Goal: Task Accomplishment & Management: Complete application form

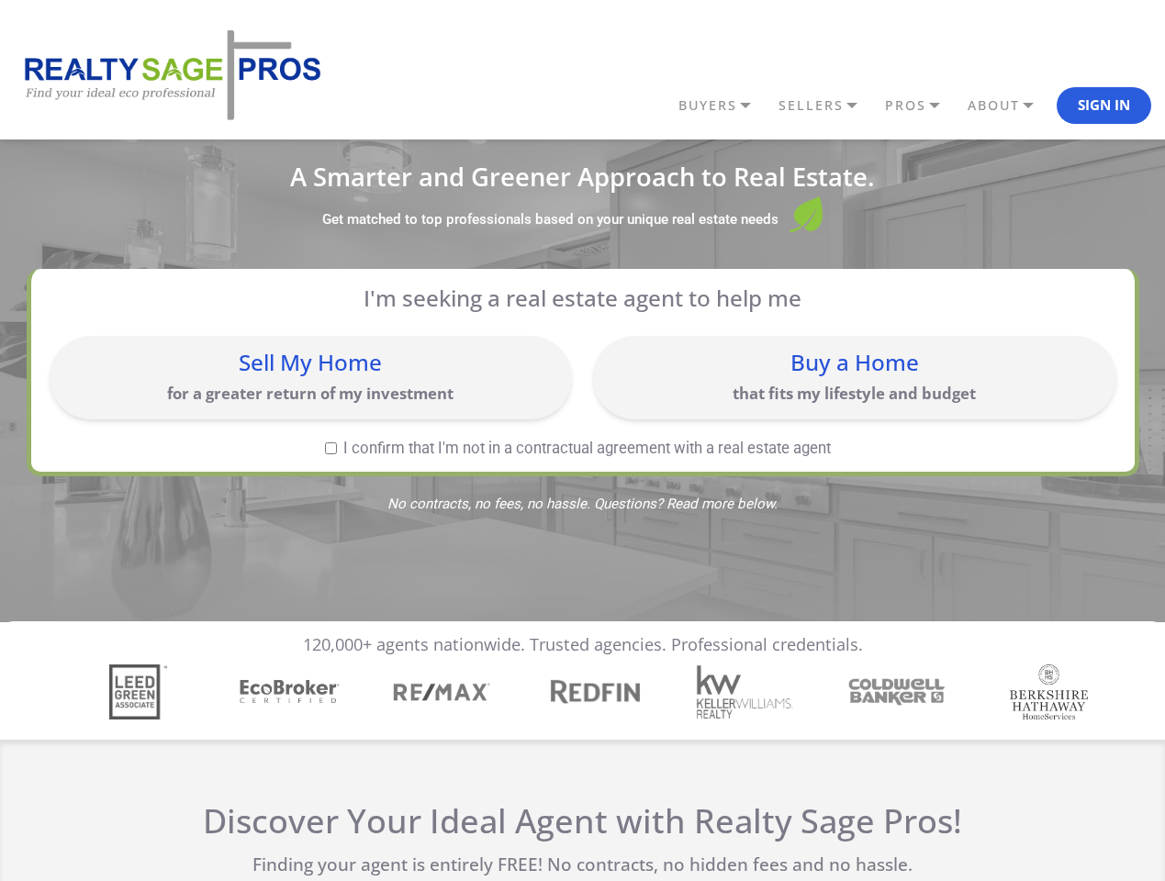
click at [724, 106] on link "BUYERS" at bounding box center [724, 105] width 100 height 31
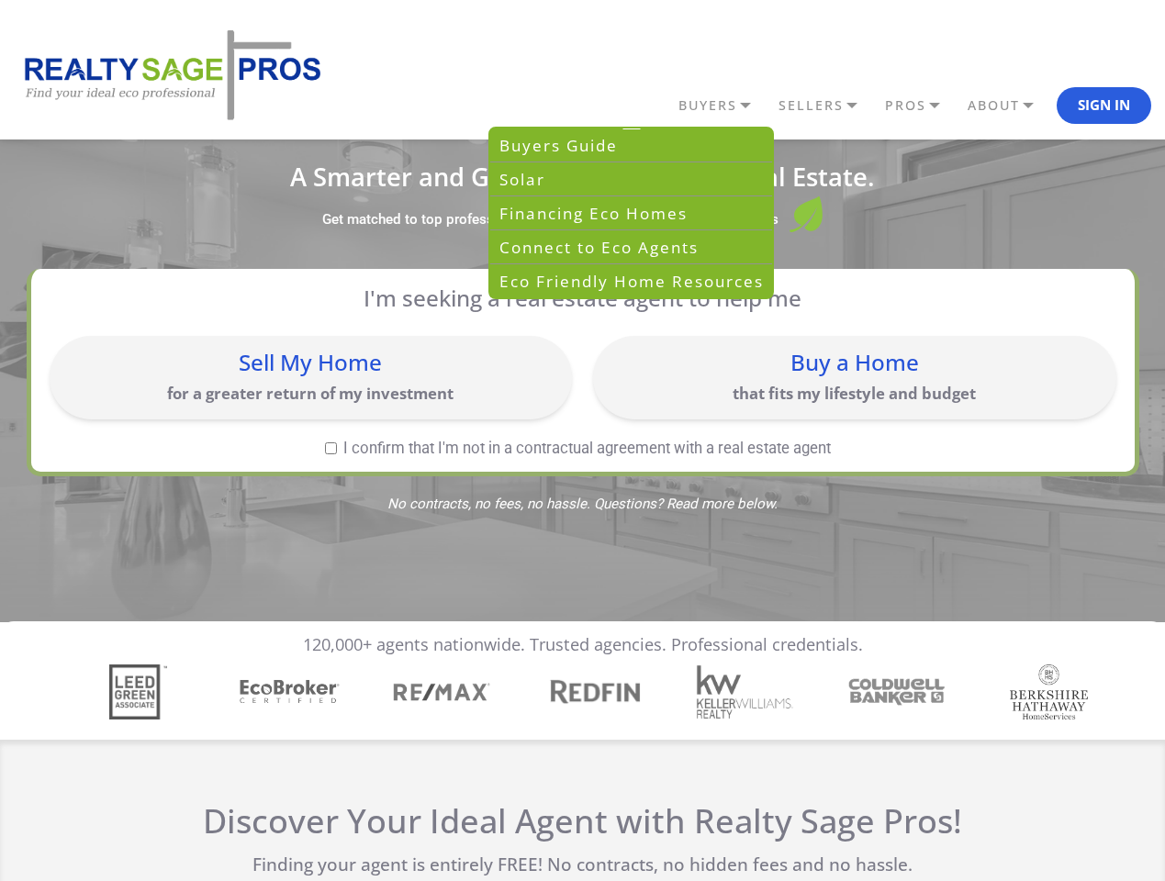
click at [774, 106] on link "SELLERS" at bounding box center [724, 105] width 100 height 31
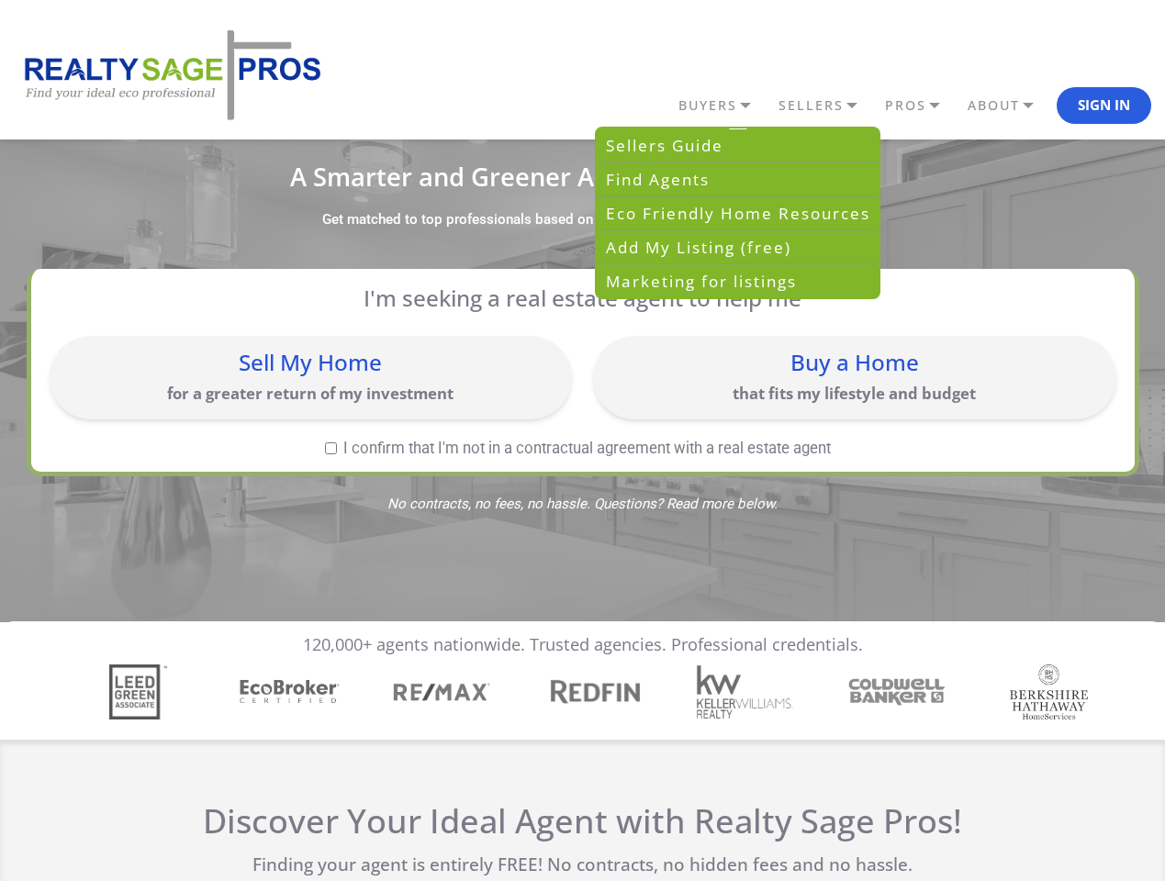
click at [774, 106] on link "PROS" at bounding box center [724, 105] width 100 height 31
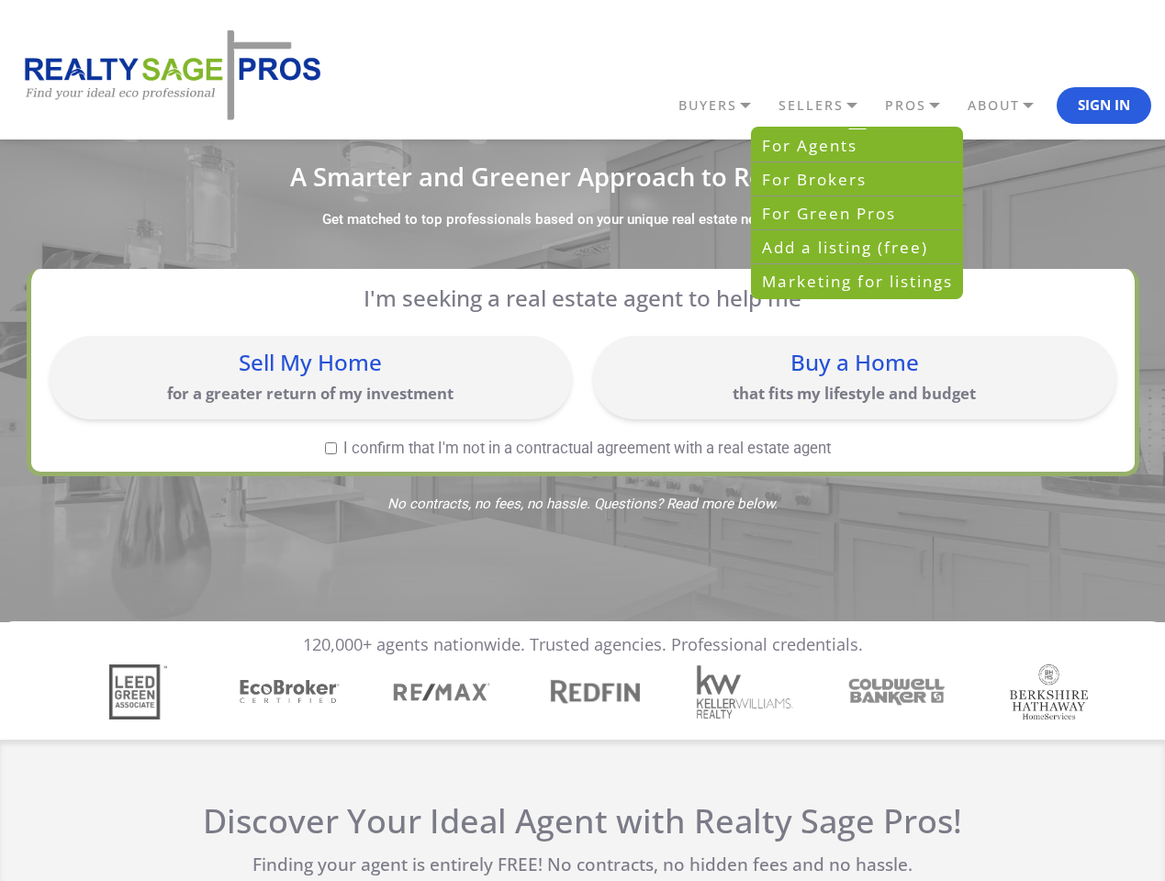
click at [774, 106] on link "ABOUT" at bounding box center [724, 105] width 100 height 31
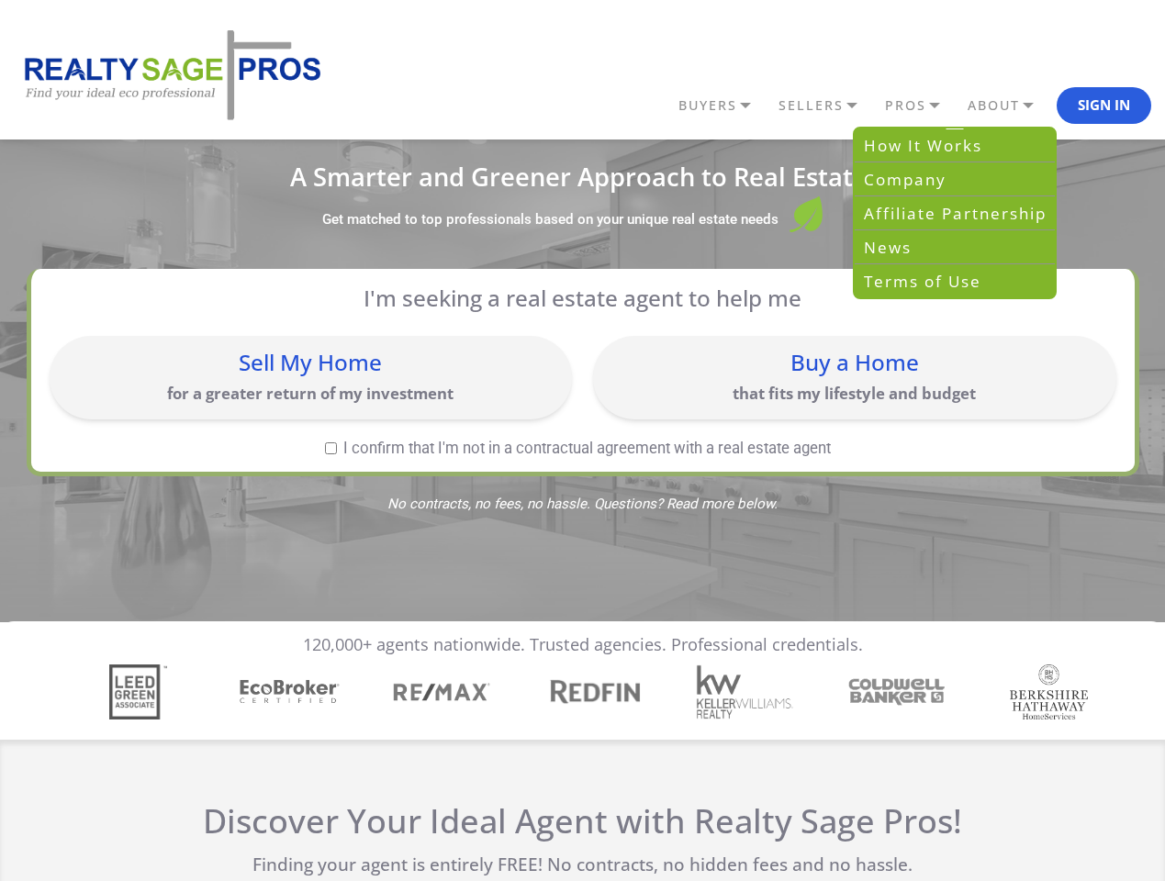
click at [1104, 106] on button "Sign In" at bounding box center [1104, 105] width 95 height 37
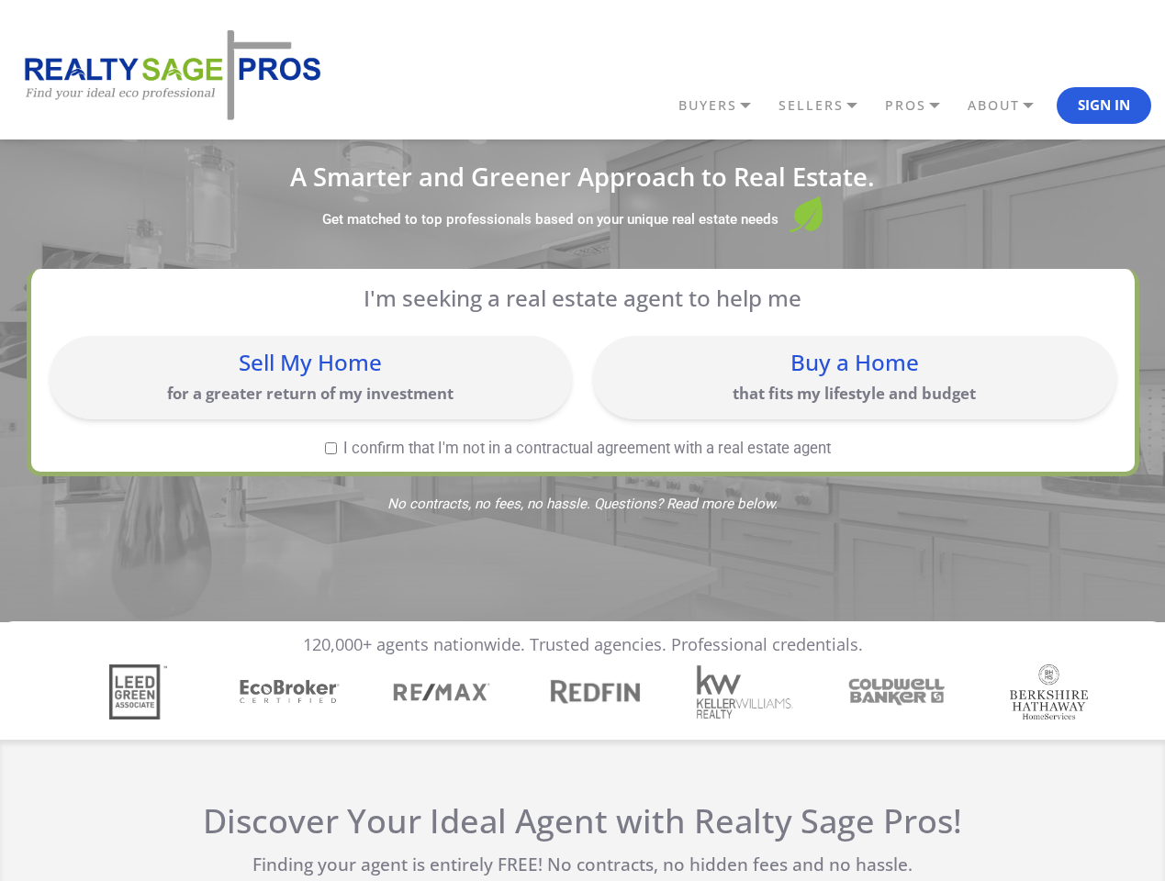
click at [310, 377] on div "Sell My Home for a greater return of my investment" at bounding box center [311, 377] width 504 height 65
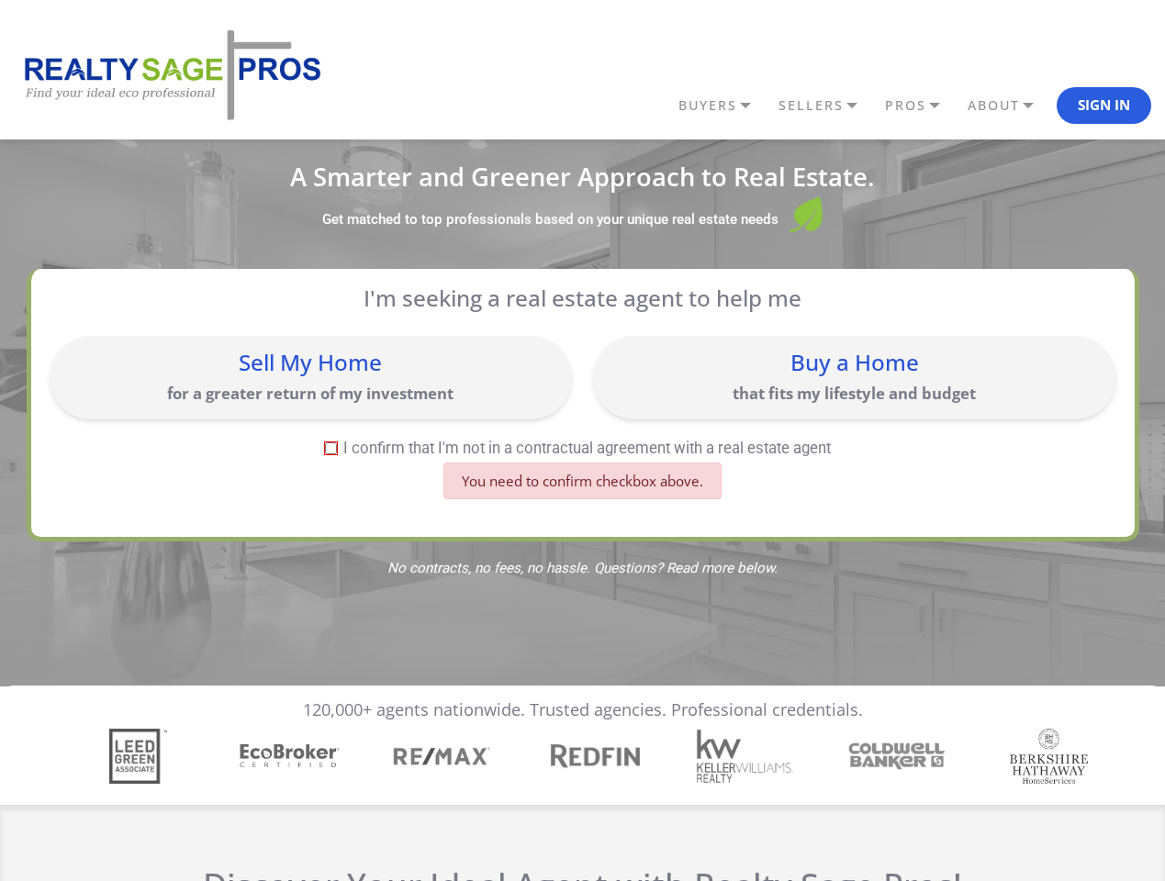
click at [854, 377] on div "Buy a Home that fits my lifestyle and budget" at bounding box center [854, 377] width 504 height 65
click at [331, 448] on label "I confirm that I'm not in a contractual agreement with a real estate agent" at bounding box center [579, 449] width 1058 height 16
click at [331, 448] on input "I confirm that I'm not in a contractual agreement with a real estate agent" at bounding box center [331, 449] width 12 height 12
checkbox input "true"
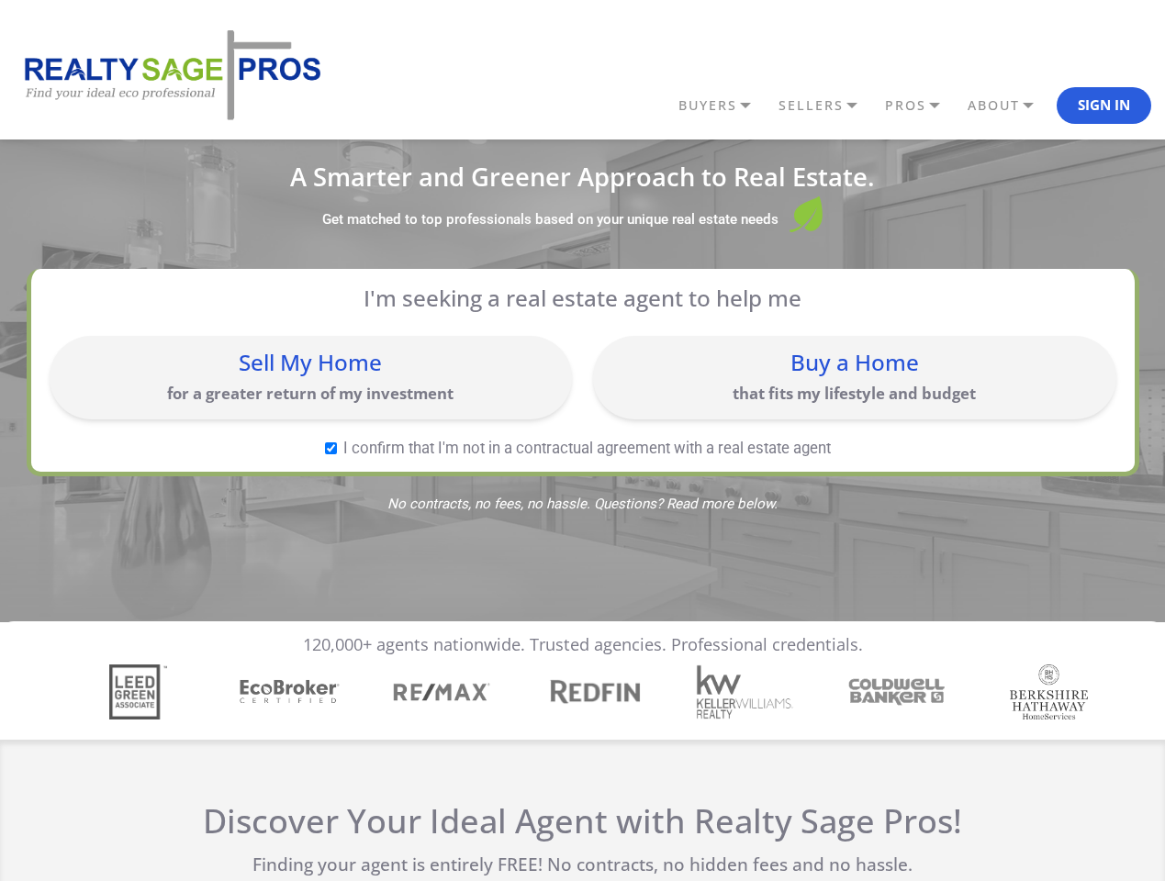
click at [582, 692] on img "4 / 7" at bounding box center [594, 692] width 106 height 34
